Goal: Task Accomplishment & Management: Complete application form

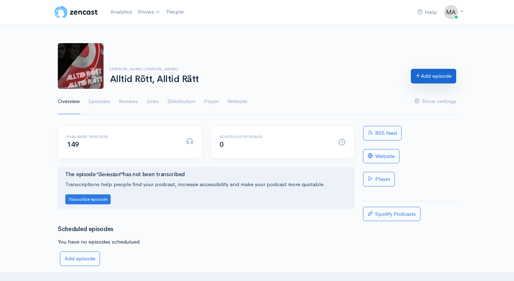
click at [441, 78] on link "Add episode" at bounding box center [433, 76] width 45 height 15
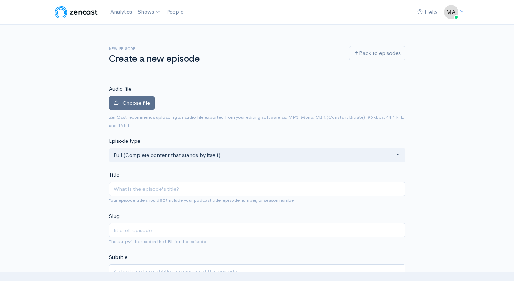
click at [124, 110] on label "Choose file" at bounding box center [132, 103] width 46 height 15
click at [0, 0] on input "Choose file" at bounding box center [0, 0] width 0 height 0
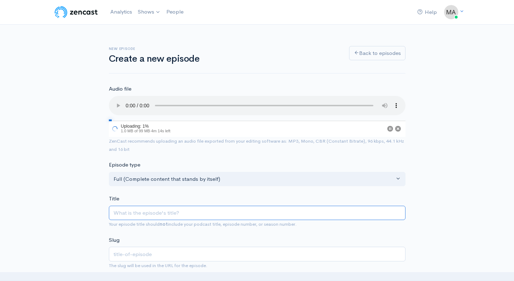
click at [145, 211] on input "Title" at bounding box center [257, 213] width 297 height 15
type input "F"
type input "f"
type input "Fre"
type input "fre"
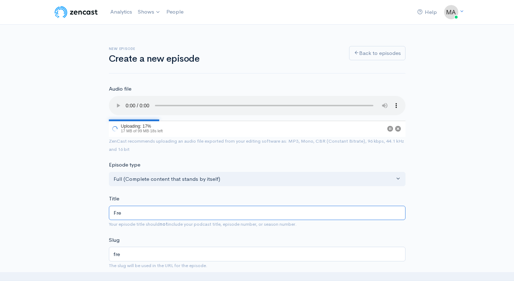
type input "[PERSON_NAME]"
type input "fred"
type input "Freda"
type input "freda"
type input "[DATE]"
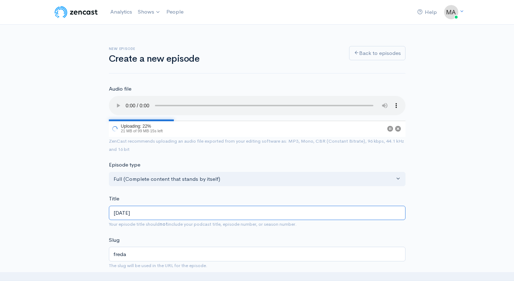
type input "[DATE]"
type input "Fredagsb"
type input "fredagsb"
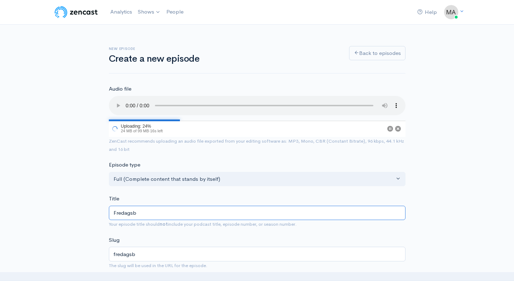
type input "Fredagsbi"
type input "fredagsbi"
type input "Fredagsbil"
type input "fredagsbil"
type input "Fredagsbild"
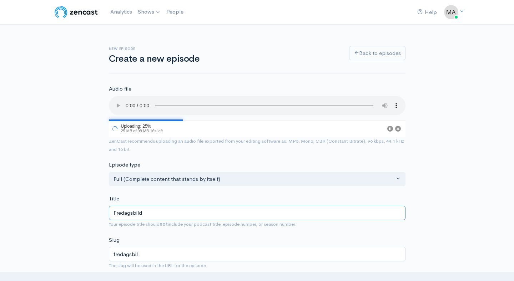
type input "fredagsbild"
type input "Fredagsbilden"
type input "fredagsbilden"
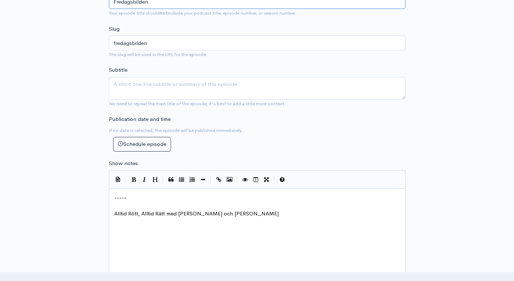
scroll to position [233, 0]
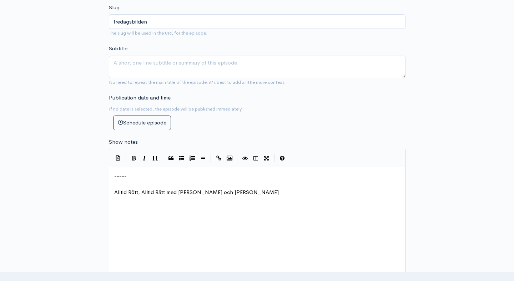
type input "Fredagsbilden"
click at [113, 177] on pre "-----" at bounding box center [257, 177] width 289 height 8
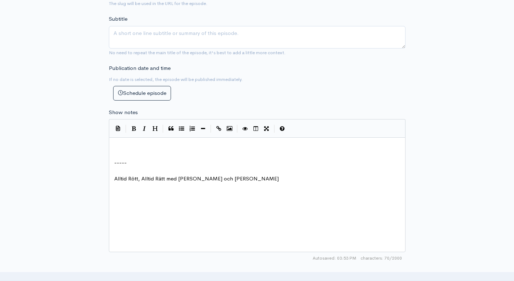
scroll to position [263, 0]
type textarea "Tufft flr"
type textarea "ö"
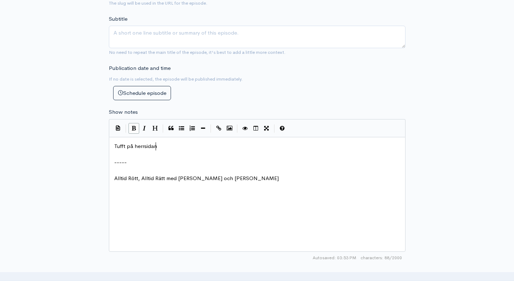
type textarea "på herrsidan"
type textarea ","
type textarea "i Superettan med"
type textarea "d"
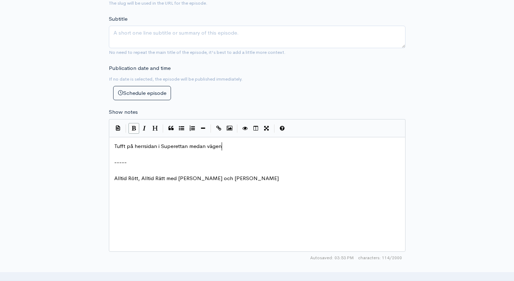
scroll to position [3, 23]
type textarea "an vägen till Elitell"
type textarea "ttan verkaer"
type textarea "r ligga öppet för"
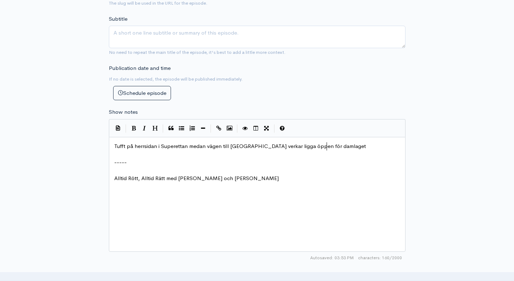
type textarea "n för damlaget."
type textarea "med blott"
type textarea "blot"
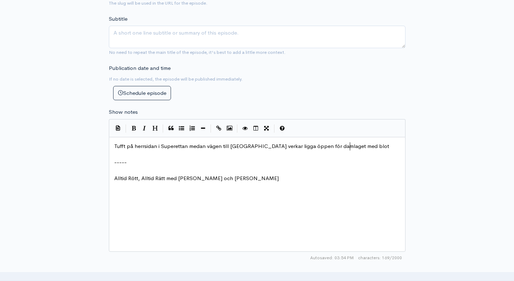
scroll to position [3, 9]
type textarea "derbyt"
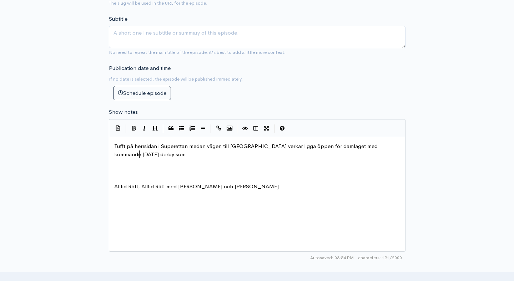
scroll to position [3, 81]
type textarea "ed kommande [DATE] derby som sannolik sist"
type textarea "t sista hinder."
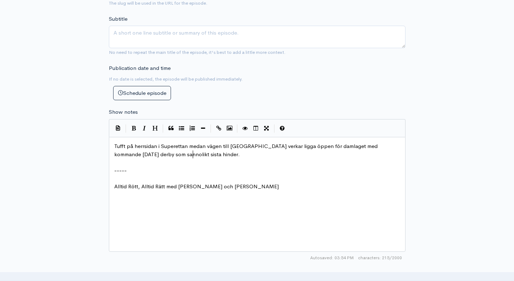
click at [130, 153] on span "Tufft på herrsidan i Superettan medan vägen till [GEOGRAPHIC_DATA] verkar ligga…" at bounding box center [246, 150] width 265 height 15
type textarea "mot GEfle"
type textarea "efle IF"
click at [241, 155] on pre "Tufft på herrsidan i Superettan medan vägen till [GEOGRAPHIC_DATA] verkar ligga…" at bounding box center [257, 151] width 289 height 16
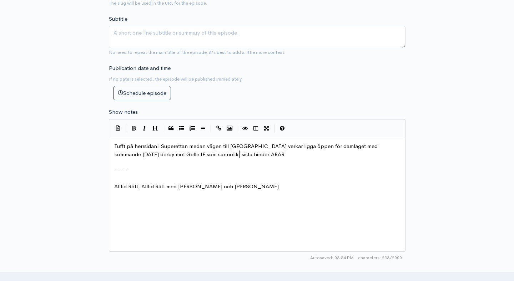
type textarea "ARAR k"
type textarea "kallar in"
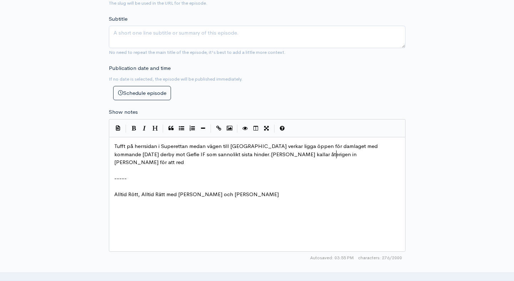
type textarea "återigen in [GEOGRAPHIC_DATA][PERSON_NAME] för att reda"
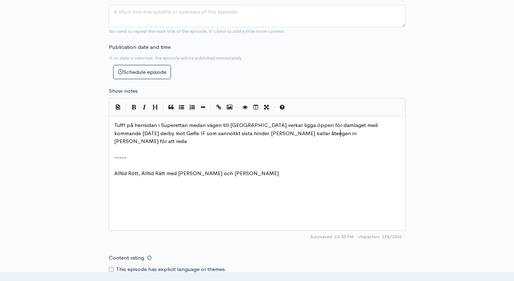
scroll to position [305, 0]
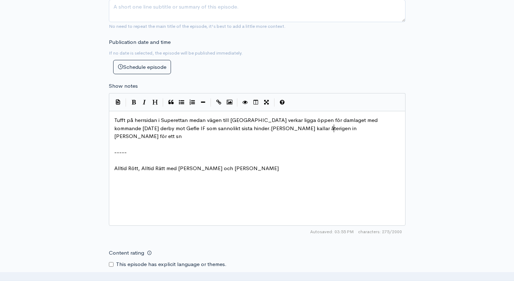
type textarea "ett sna"
type textarea "sn"
click at [264, 129] on span "Tufft på herrsidan i Superettan medan vägen till [GEOGRAPHIC_DATA] verkar ligga…" at bounding box center [246, 128] width 265 height 23
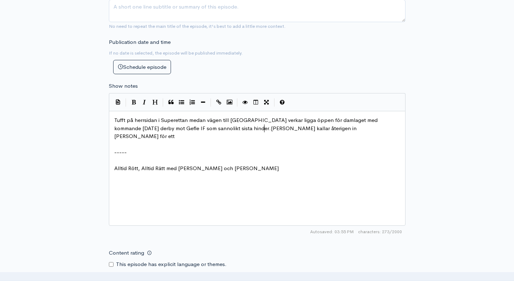
type textarea "återigen"
type textarea "kallar"
type textarea ":s återkommande gäst"
click at [299, 130] on span "Tufft på herrsidan i Superettan medan vägen till [GEOGRAPHIC_DATA] verkar ligga…" at bounding box center [246, 128] width 265 height 23
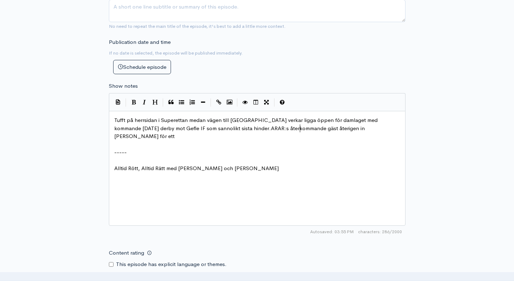
type textarea "återigen"
click at [299, 129] on span "Tufft på herrsidan i Superettan medan vägen till [GEOGRAPHIC_DATA] verkar ligga…" at bounding box center [257, 128] width 286 height 23
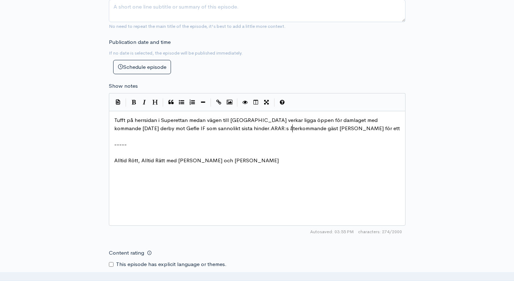
click at [324, 130] on span "Tufft på herrsidan i Superettan medan vägen till [GEOGRAPHIC_DATA] verkar ligga…" at bounding box center [257, 124] width 286 height 15
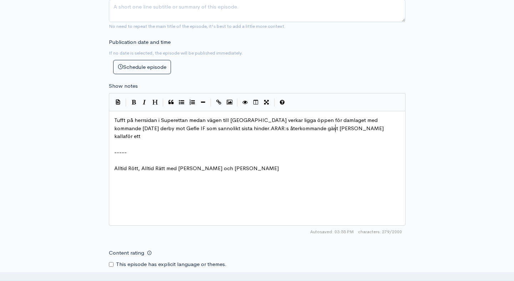
scroll to position [3, 14]
type textarea "kallas"
type textarea "bjuds in"
click at [366, 129] on pre "Tufft på herrsidan i Superettan medan vägen till [GEOGRAPHIC_DATA] verkar ligga…" at bounding box center [257, 128] width 289 height 24
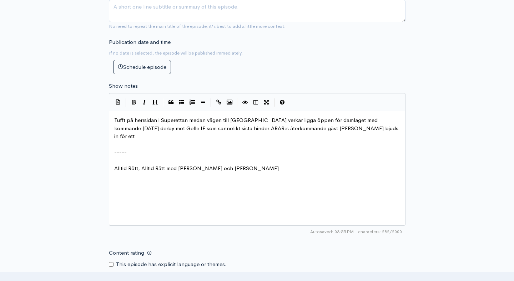
scroll to position [3, 1]
type textarea "snack denna fredga"
type textarea "agkväll."
click at [369, 129] on span "Tufft på herrsidan i Superettan medan vägen till [GEOGRAPHIC_DATA] verkar ligga…" at bounding box center [257, 128] width 286 height 23
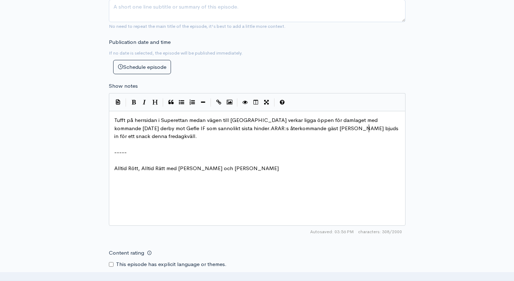
type textarea "snack"
click at [366, 129] on span "Tufft på herrsidan i Superettan medan vägen till [GEOGRAPHIC_DATA] verkar ligga…" at bounding box center [257, 128] width 286 height 23
type textarea "snack"
type textarea "att reda i sött poch"
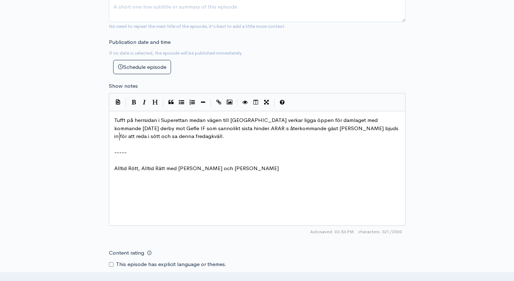
type textarea "och salt"
click at [155, 136] on span "Tufft på herrsidan i Superettan medan vägen till [GEOGRAPHIC_DATA] verkar ligga…" at bounding box center [257, 128] width 286 height 23
type textarea "när ghelg"
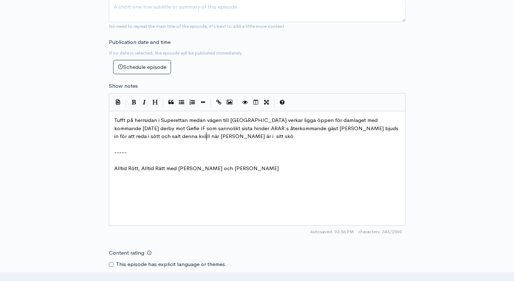
type textarea "helgen är i sitt sköte"
type textarea "ligger i sitt sköte"
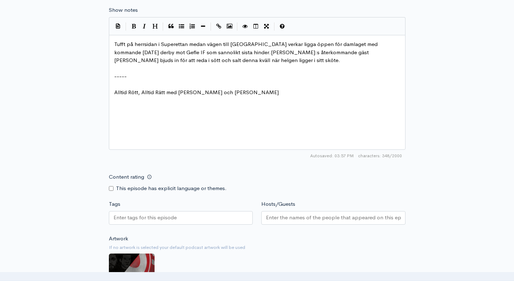
scroll to position [383, 0]
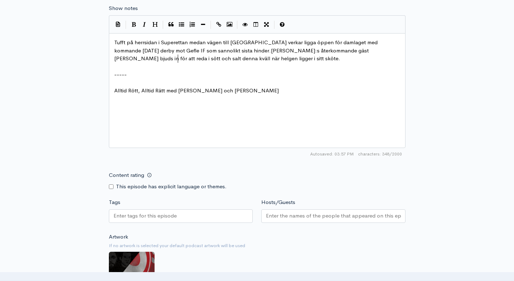
click at [178, 59] on span "Tufft på herrsidan i Superettan medan vägen till [GEOGRAPHIC_DATA] verkar ligga…" at bounding box center [246, 50] width 265 height 23
type textarea "s dramt"
type textarea "atik"
type textarea "matik fortfarande"
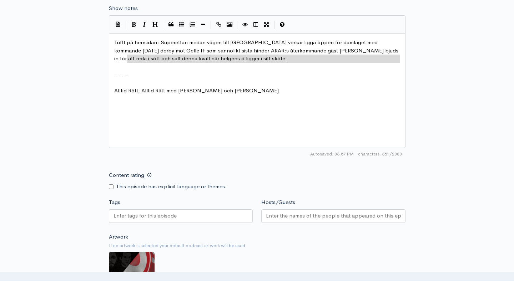
type textarea "denna kväll när helgens d ligger i sitt sköte."
drag, startPoint x: 242, startPoint y: 63, endPoint x: 125, endPoint y: 56, distance: 116.6
type textarea "denna kväll när helgens d ligger i sitt sköte."
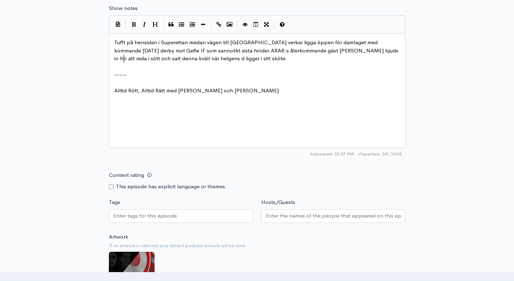
click at [125, 57] on span "Tufft på herrsidan i Superettan medan vägen till [GEOGRAPHIC_DATA] verkar ligga…" at bounding box center [257, 50] width 286 height 23
type textarea "."
click at [149, 58] on span "Tufft på herrsidan i Superettan medan vägen till [GEOGRAPHIC_DATA] verkar ligga…" at bounding box center [257, 50] width 286 height 23
type textarea "kväll nä"
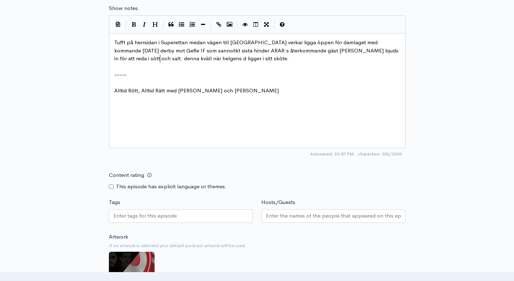
type textarea "r"
type textarea "ns d ligger i sitt s"
drag, startPoint x: 218, startPoint y: 59, endPoint x: 176, endPoint y: 59, distance: 41.1
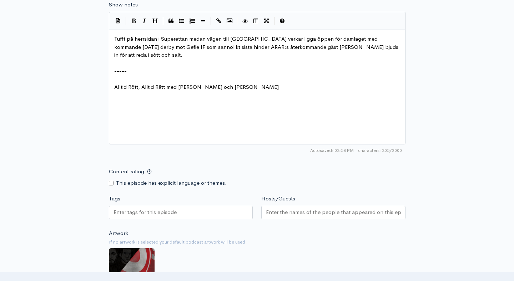
scroll to position [387, 0]
click at [362, 48] on span "Tufft på herrsidan i Superettan medan vägen till [GEOGRAPHIC_DATA] verkar ligga…" at bounding box center [257, 46] width 286 height 23
type textarea "hjläpa"
type textarea "hjälpa till ay"
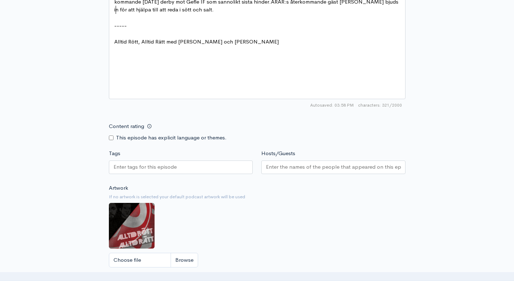
scroll to position [496, 0]
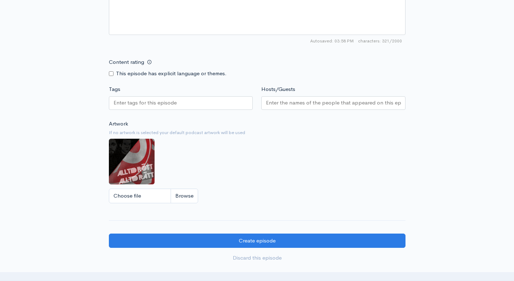
type textarea "tt r"
click at [215, 110] on div at bounding box center [181, 104] width 144 height 16
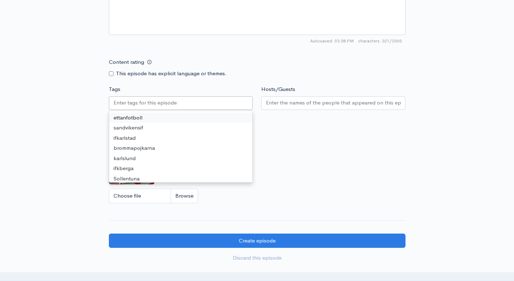
click at [218, 101] on div at bounding box center [181, 103] width 144 height 14
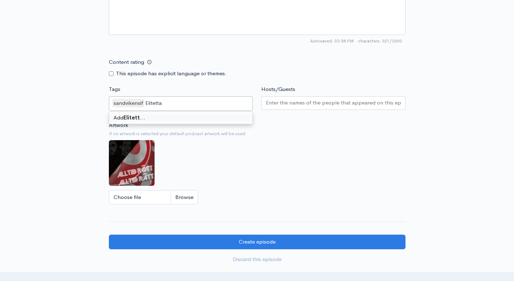
type input "Elitettan"
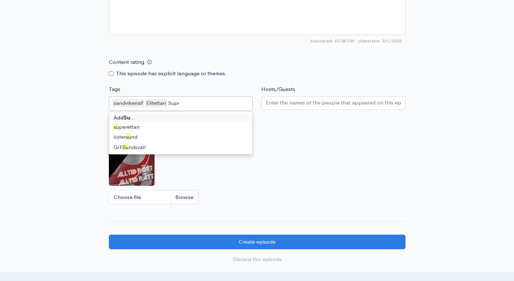
type input "Super"
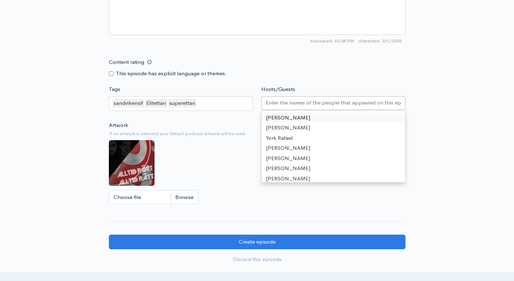
click at [291, 103] on input "Hosts/Guests" at bounding box center [333, 103] width 135 height 8
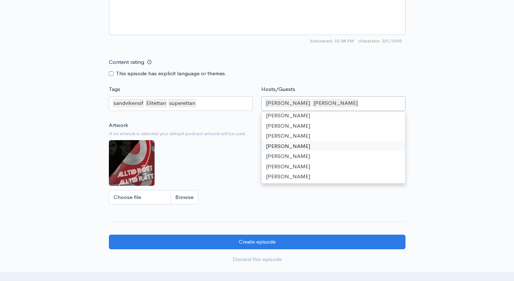
scroll to position [138, 0]
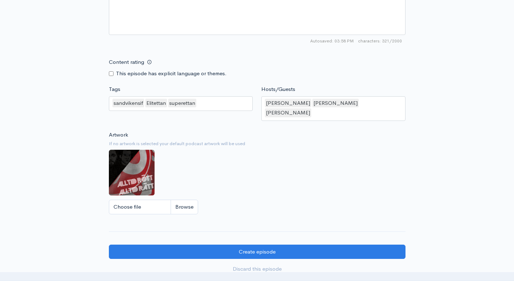
click at [385, 76] on div "Content rating This episode has explicit language or themes." at bounding box center [257, 66] width 305 height 23
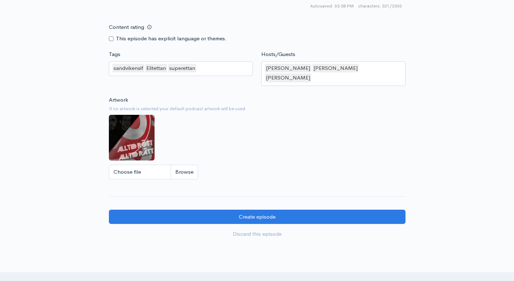
scroll to position [583, 0]
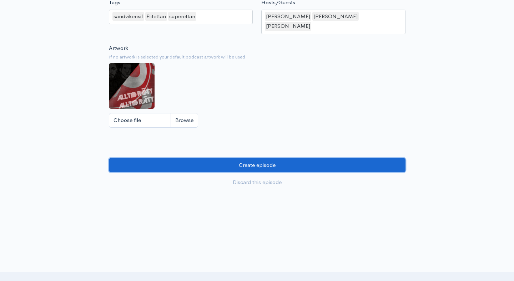
click at [330, 158] on input "Create episode" at bounding box center [257, 165] width 297 height 15
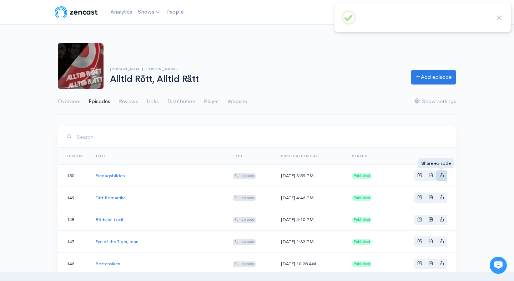
click at [443, 176] on icon "Basic example" at bounding box center [442, 175] width 5 height 5
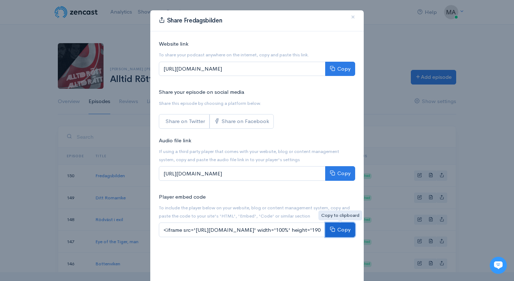
click at [341, 227] on button "Copy" at bounding box center [340, 230] width 30 height 15
click at [351, 18] on span "×" at bounding box center [353, 17] width 4 height 10
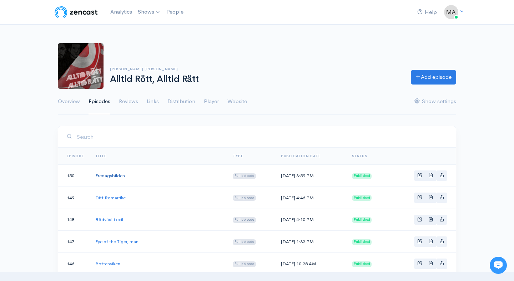
click at [113, 174] on link "Fredagsbilden" at bounding box center [110, 176] width 30 height 6
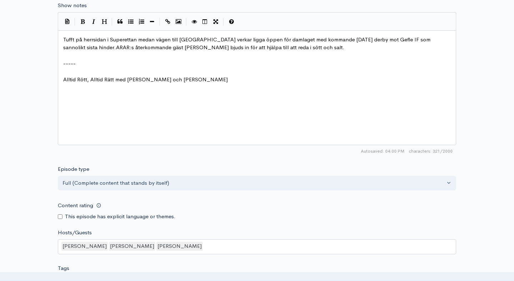
scroll to position [3, 0]
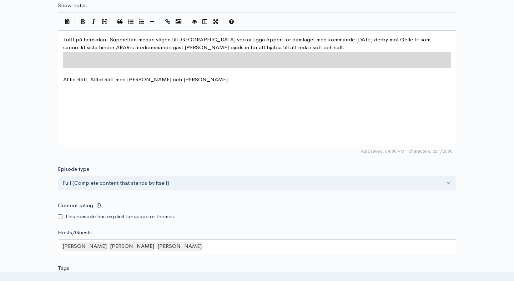
type textarea "hinder.ARAR:s återkommande gäst [PERSON_NAME] bjuds in för att hjälpa till att …"
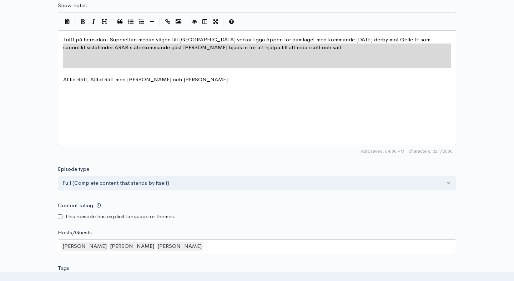
drag, startPoint x: 224, startPoint y: 75, endPoint x: 35, endPoint y: 48, distance: 191.2
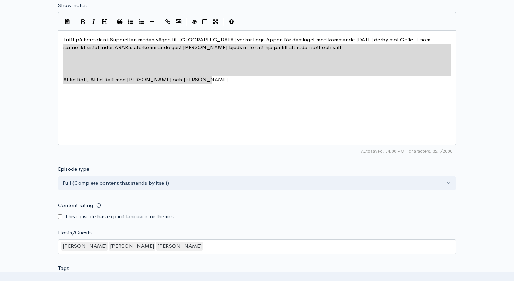
type textarea "Tufft på herrsidan i Superettan medan vägen till [GEOGRAPHIC_DATA] verkar ligga…"
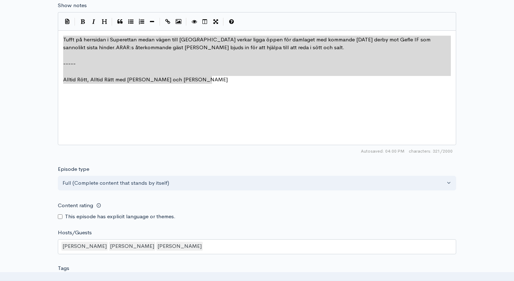
drag, startPoint x: 231, startPoint y: 86, endPoint x: 3, endPoint y: 40, distance: 233.2
click at [3, 40] on div "Title Fredagsbilden Your episode title should not include your podcast title, e…" at bounding box center [257, 31] width 514 height 659
